Goal: Information Seeking & Learning: Learn about a topic

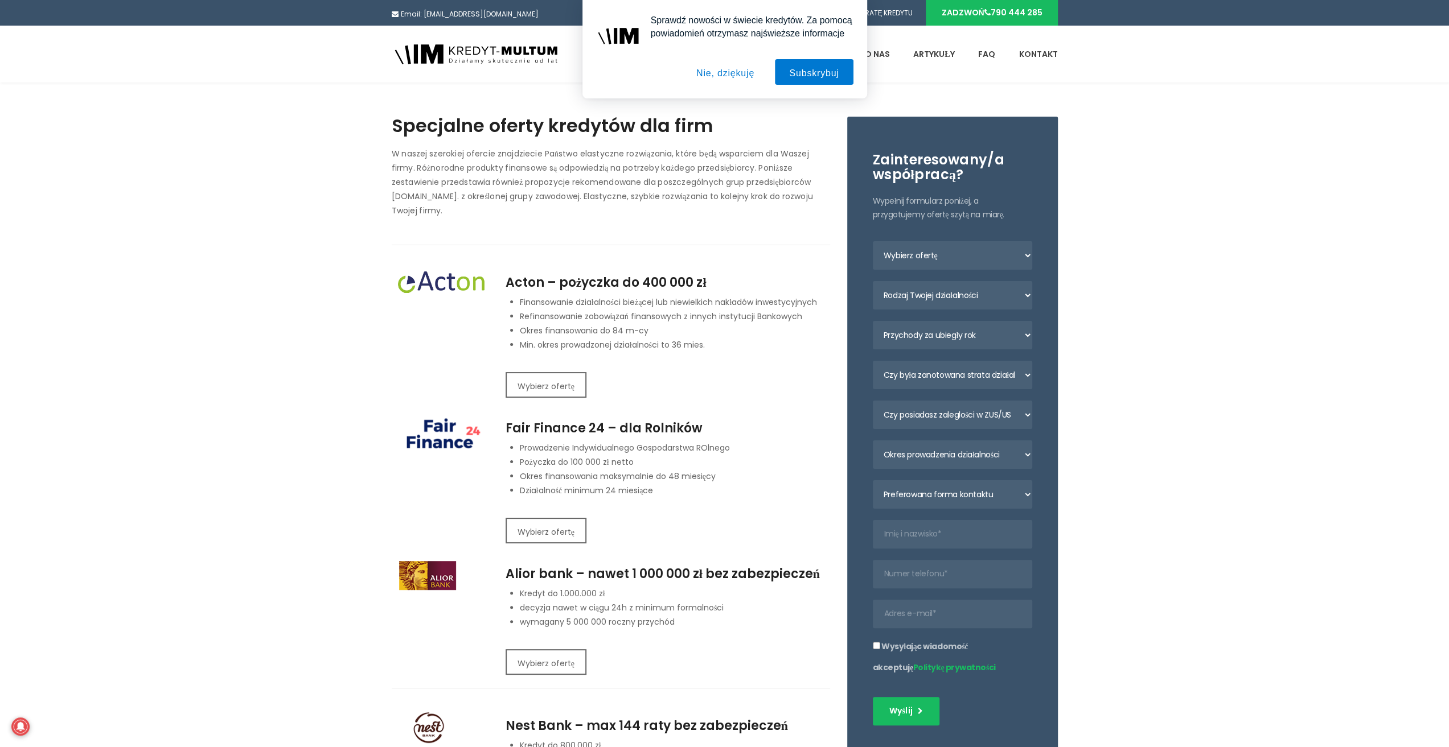
click at [569, 387] on div "Acton – pożyczka do 400 000 zł Finansowanie działalności bieżącej lub niewielki…" at bounding box center [668, 343] width 324 height 134
click at [567, 372] on button "Wybierz ofertę" at bounding box center [546, 385] width 81 height 26
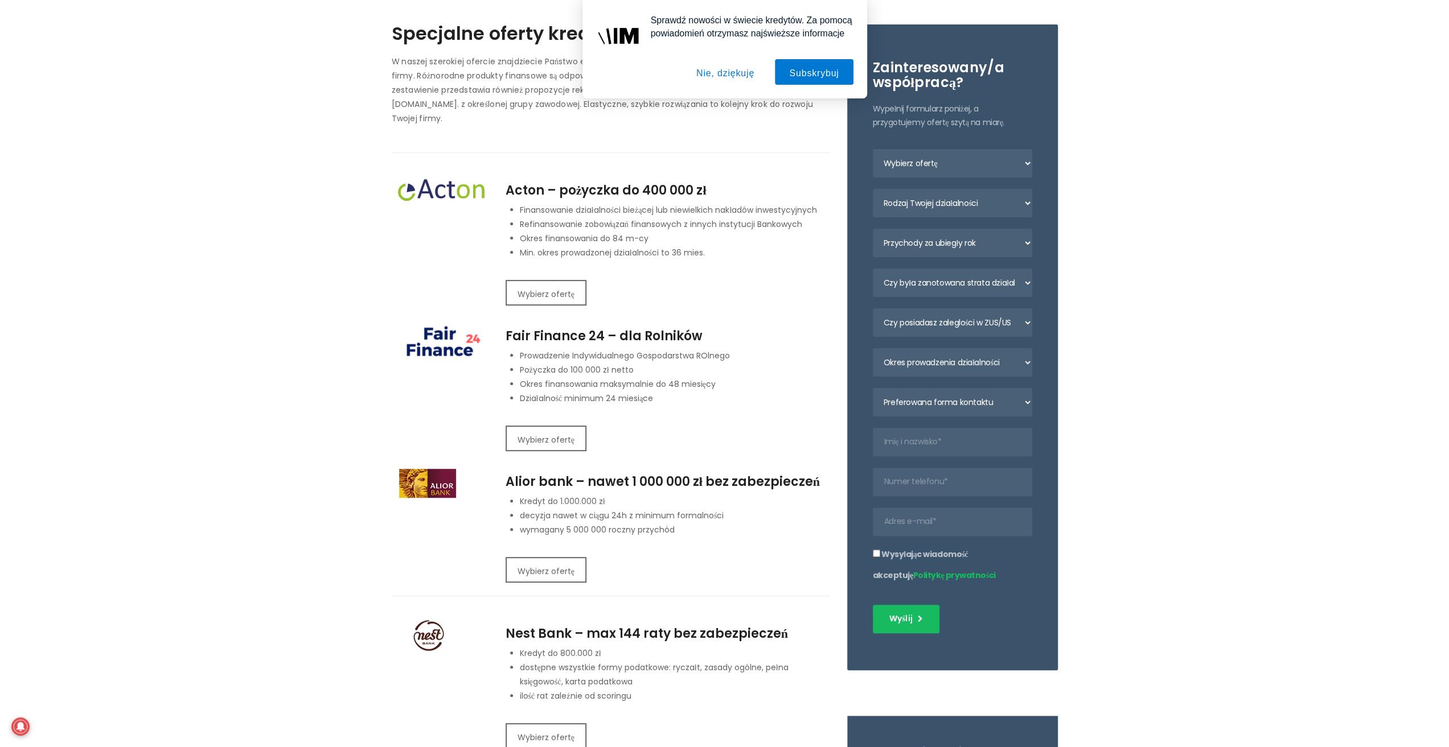
scroll to position [94, 0]
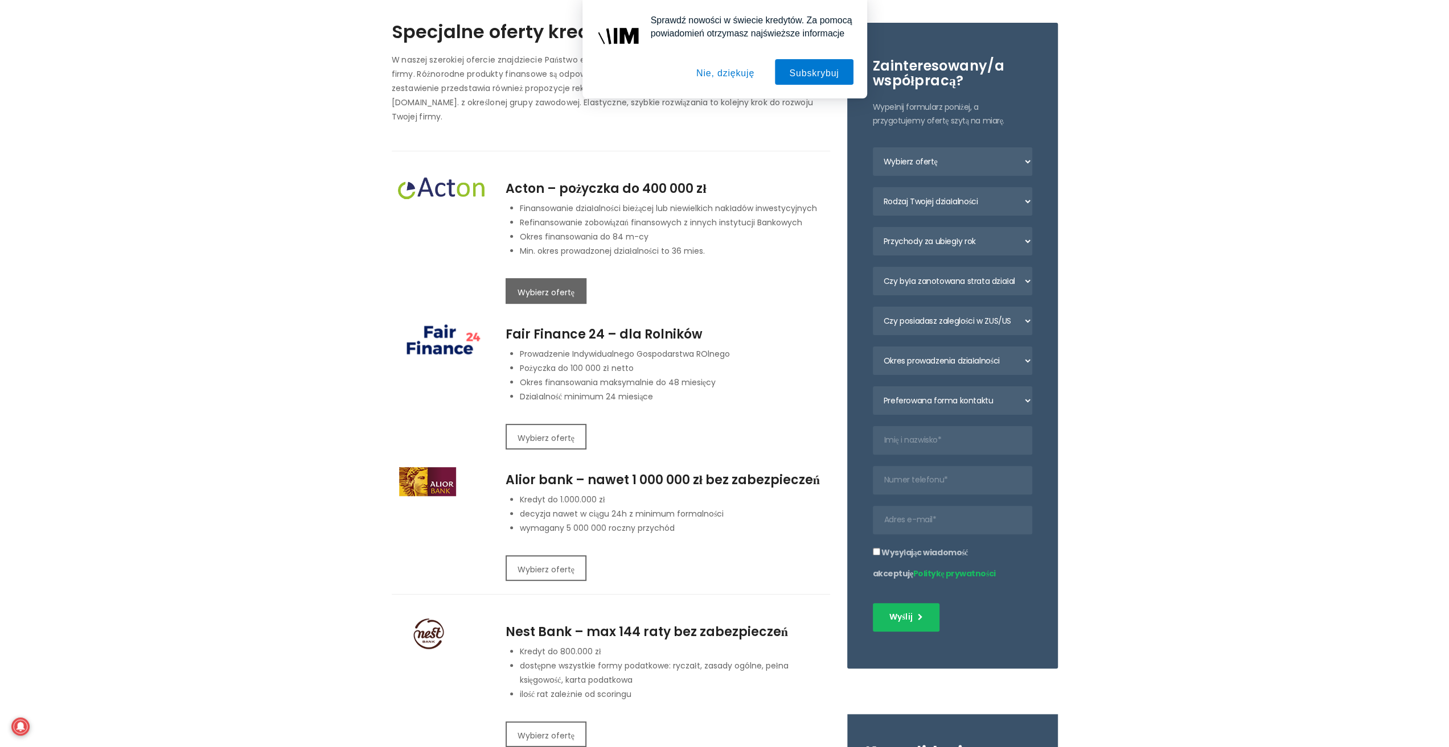
click at [580, 278] on button "Wybierz ofertę" at bounding box center [546, 291] width 81 height 26
click at [754, 72] on button "Nie, dziękuję" at bounding box center [725, 72] width 87 height 26
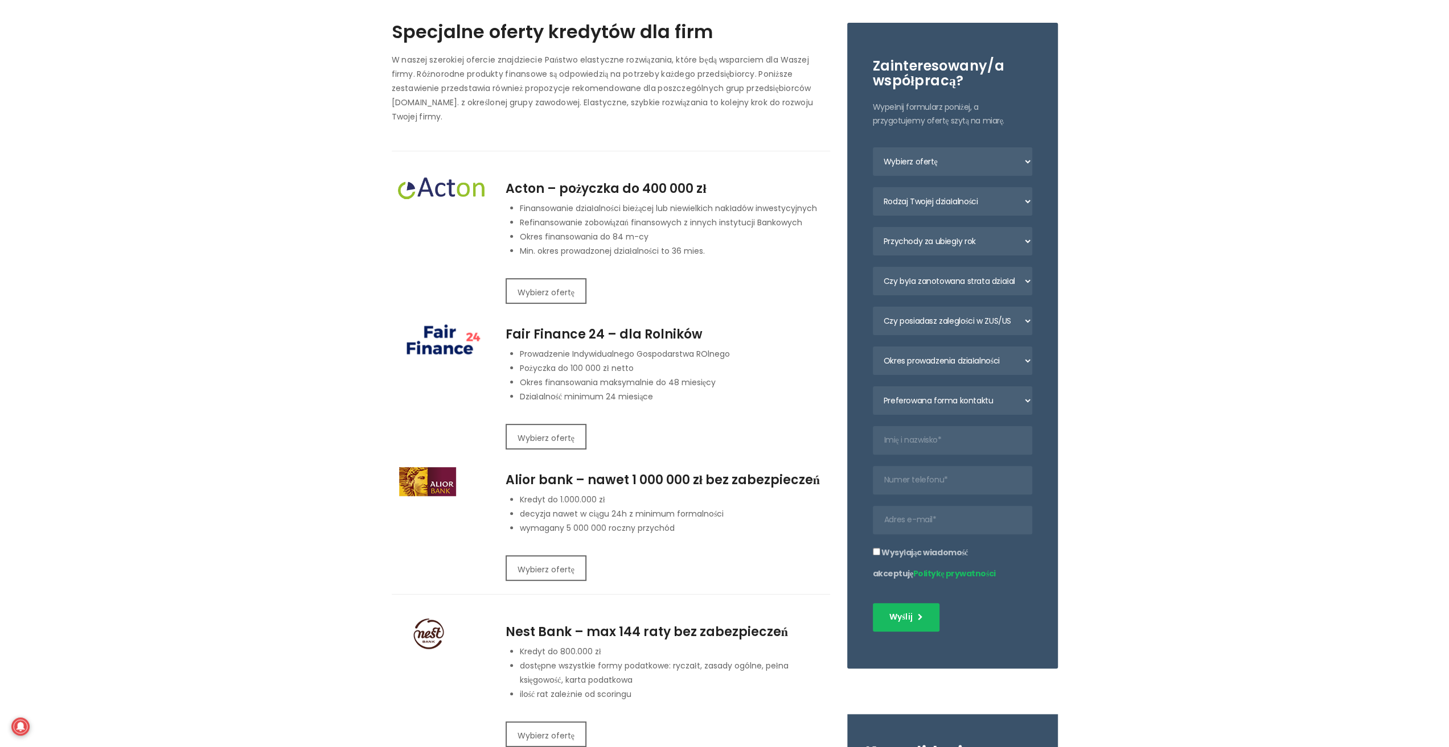
click at [566, 280] on button "Wybierz ofertę" at bounding box center [546, 291] width 81 height 26
drag, startPoint x: 527, startPoint y: 183, endPoint x: 545, endPoint y: 214, distance: 36.2
click at [545, 214] on div "Acton – pożyczka do 400 000 zł Finansowanie działalności bieżącej lub niewielki…" at bounding box center [668, 220] width 324 height 76
click at [546, 216] on p "Refinansowanie zobowiązań finansowych z innych instytucji Bankowych" at bounding box center [675, 223] width 310 height 14
click at [550, 244] on li "Min. okres prowadzonej działalności to 36 mies." at bounding box center [675, 251] width 310 height 14
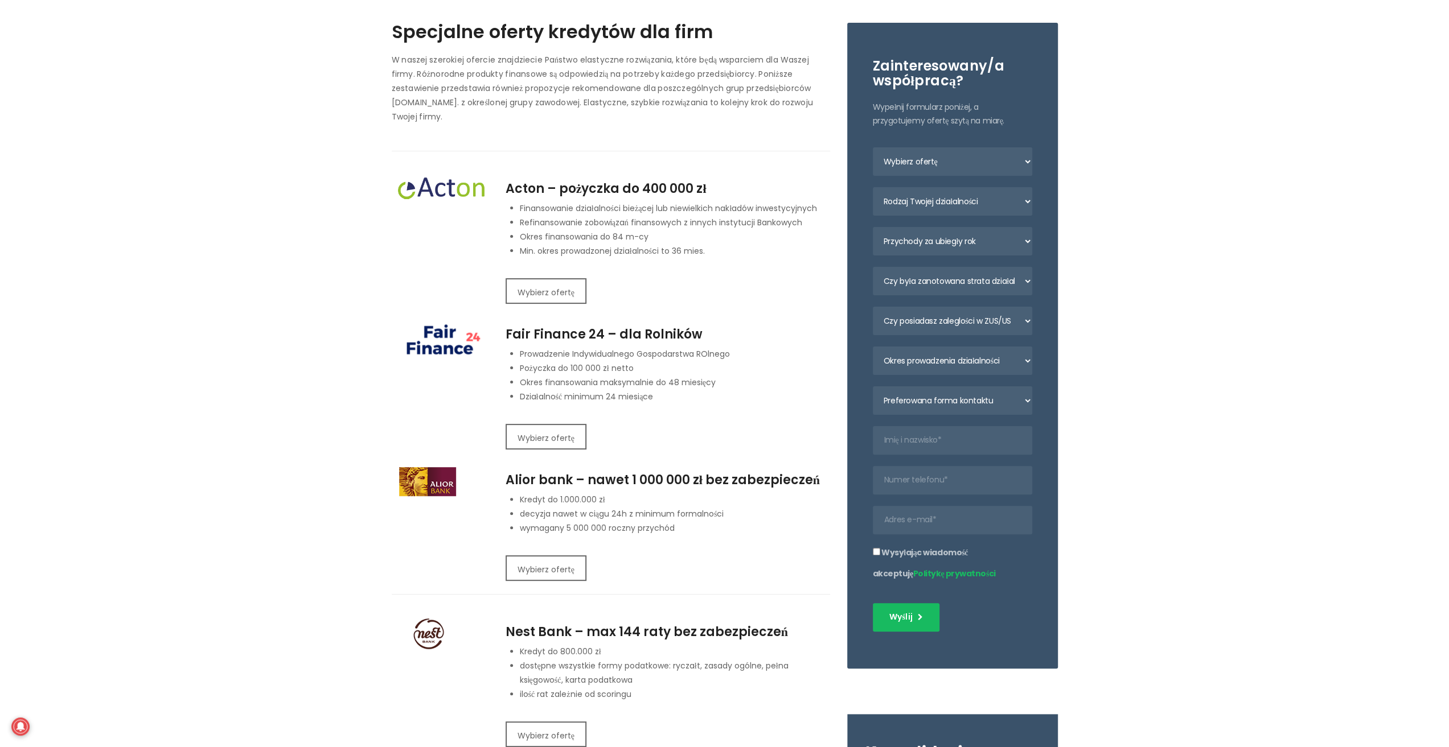
click at [453, 186] on img at bounding box center [440, 188] width 97 height 35
click at [451, 173] on img at bounding box center [440, 188] width 97 height 35
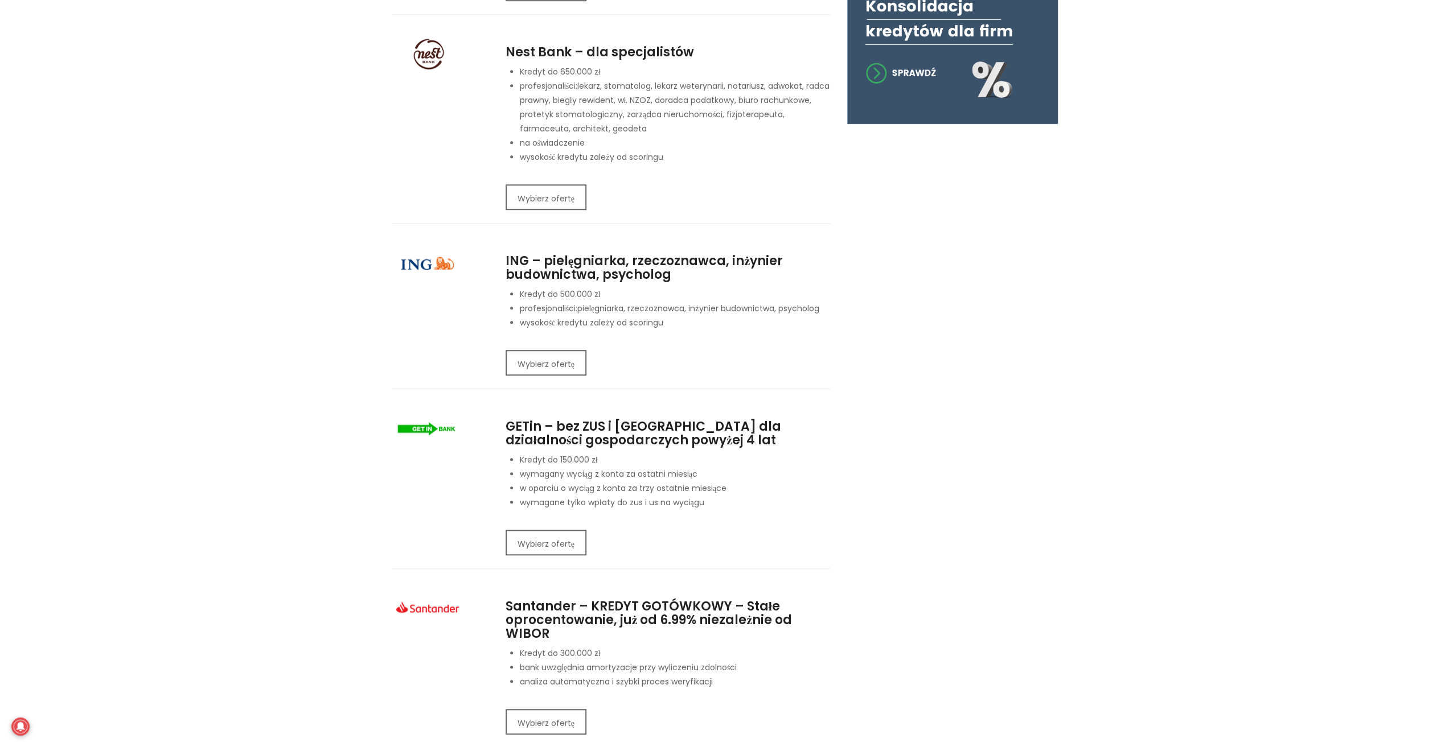
scroll to position [0, 0]
